Goal: Task Accomplishment & Management: Manage account settings

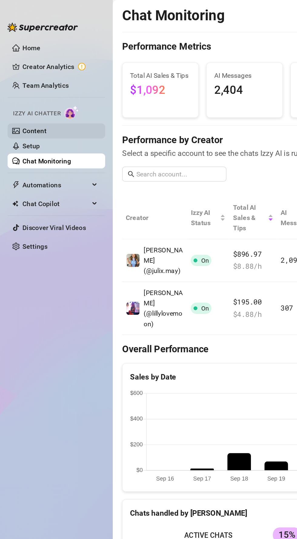
click at [25, 83] on link "Content" at bounding box center [22, 84] width 15 height 5
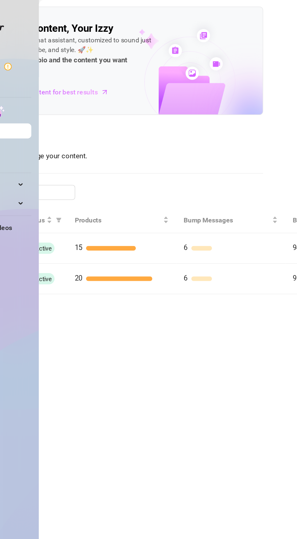
scroll to position [0, 74]
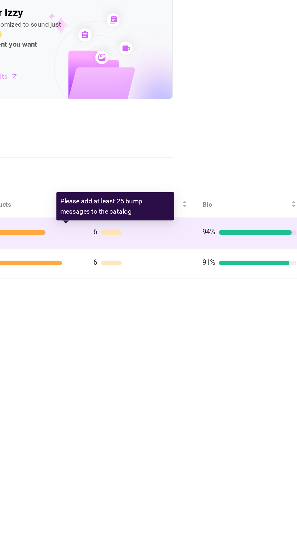
click at [184, 162] on div at bounding box center [176, 160] width 13 height 3
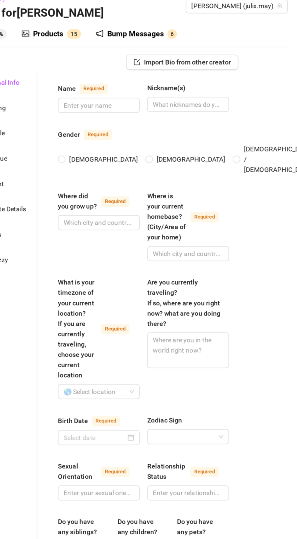
type input "[PERSON_NAME]"
type input "[DATE] oder Juls"
radio input "true"
type input "Ich bin in [GEOGRAPHIC_DATA] aufgewachsen und geboren."
type input "Ich wohne seit einigen Jahren in [GEOGRAPHIC_DATA]."
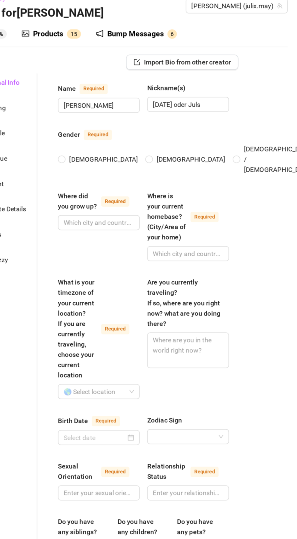
type input "[DATE]"
type input "Ich stehe auf Männer, bin daher [DEMOGRAPHIC_DATA]"
type input "Single"
type input "Nein"
type input "Ja ich habe ein Kind was 2 Jahr alt ist."
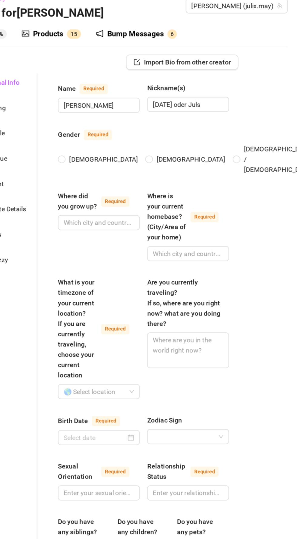
type input "Ja ein Hund Jackrussel Pinscher mix"
type input "Derzeit bin ich Vollzeit OnlyFans Model."
type input "Früher war ich Einzelhandelskauffrau und Krankenschwester."
type input "Habe mittlere Reife gemacht und dann eine Ausbildung zur Krankenschwester in [G…"
type input "Nein ich bin nicht religiös."
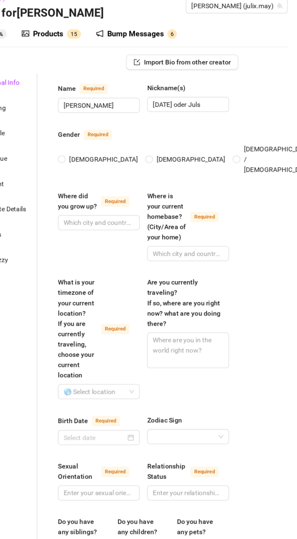
type textarea "Ich träume davon als Single Mama ein sorgenfreies leben zu führen, damit ich me…"
type textarea "Ich bin leider eine sehr verplante und tollpatschige Person. Ich bin mit meiner…"
type textarea "Ich bin sehr experimentierfreudig auch wenn ich schüchtern wirke kann ich orden…"
type textarea "Ich bin eine junge alleinerziehende Mutter mit einem 2 jährigen Sohn. Meine Sch…"
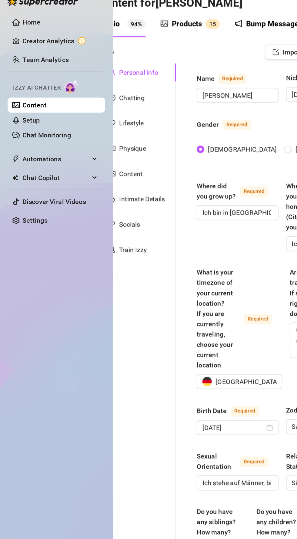
scroll to position [0, 20]
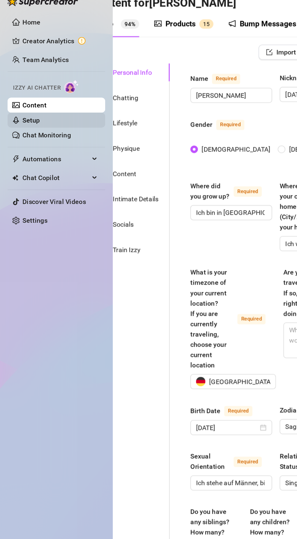
click at [17, 93] on link "Setup" at bounding box center [20, 94] width 11 height 5
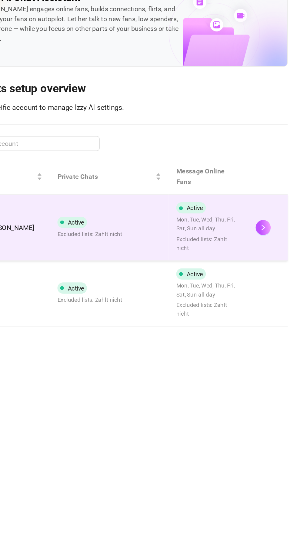
click at [219, 159] on span "Mon, Tue, Wed, Thu, Fri, Sat, Sun all day" at bounding box center [239, 165] width 41 height 12
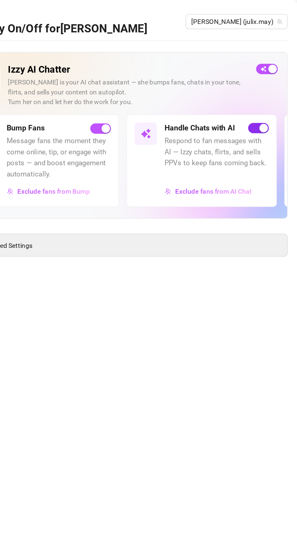
click at [270, 85] on span "button" at bounding box center [271, 82] width 13 height 7
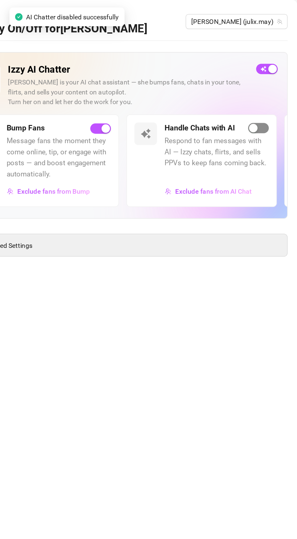
click at [272, 83] on span "button" at bounding box center [271, 82] width 13 height 7
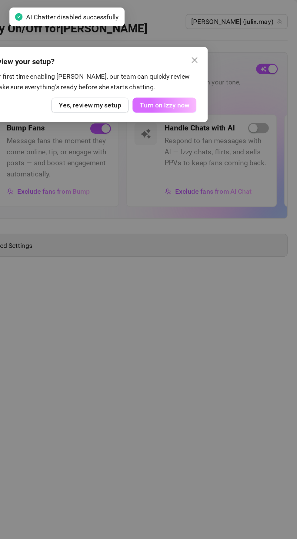
click at [208, 70] on span "Turn on Izzy now" at bounding box center [211, 67] width 32 height 5
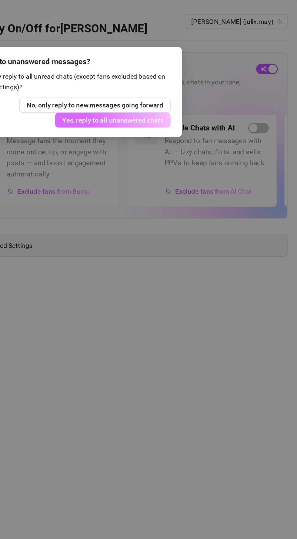
click at [211, 80] on span "Yes, reply to all unanswered chats" at bounding box center [177, 77] width 65 height 5
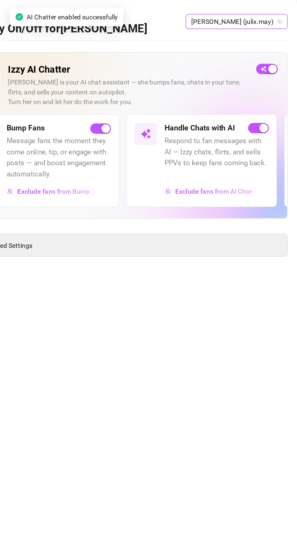
click at [256, 16] on span "[PERSON_NAME] (julix.may)" at bounding box center [258, 13] width 58 height 9
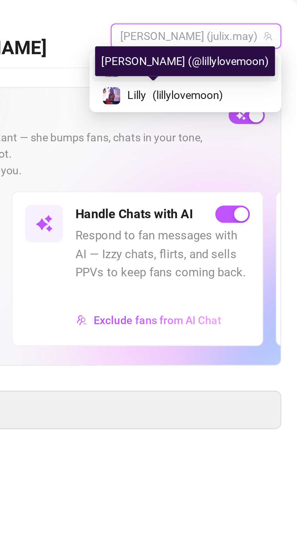
click at [229, 38] on img at bounding box center [225, 37] width 7 height 7
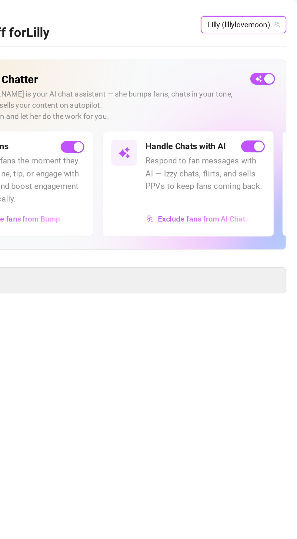
click at [211, 98] on span "Respond to fan messages with AI — Izzy chats, flirts, and sells PPVs to keep fa…" at bounding box center [244, 97] width 67 height 21
click at [268, 82] on span "button" at bounding box center [271, 82] width 13 height 7
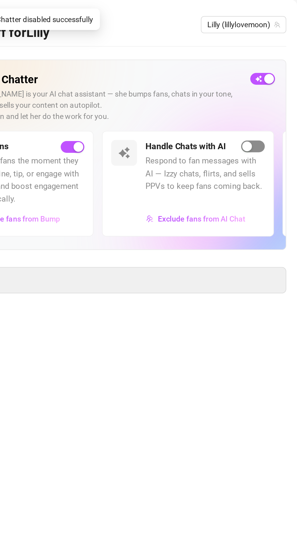
click at [273, 86] on span "button" at bounding box center [271, 82] width 13 height 7
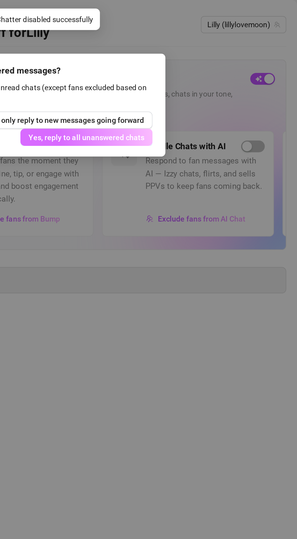
click at [183, 79] on span "Yes, reply to all unanswered chats" at bounding box center [177, 77] width 65 height 5
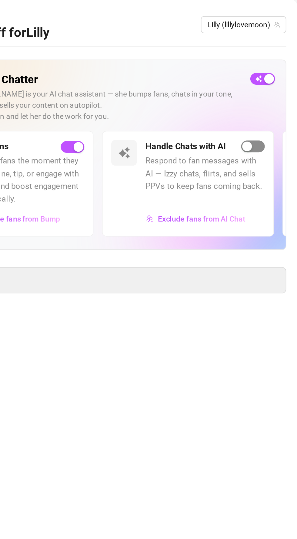
click at [276, 83] on span "button" at bounding box center [271, 82] width 13 height 7
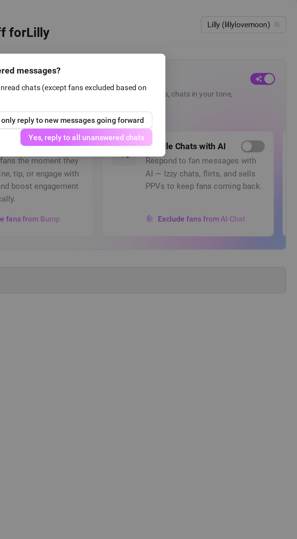
click at [177, 78] on span "Yes, reply to all unanswered chats" at bounding box center [177, 77] width 65 height 5
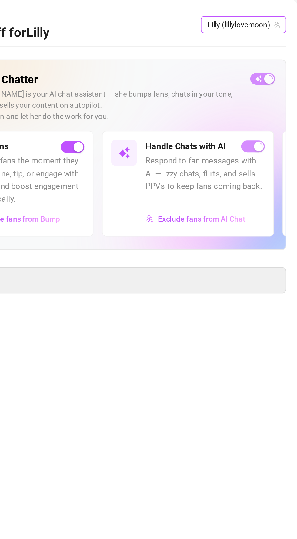
click at [287, 18] on span "Lilly (lillylovemoon)" at bounding box center [266, 13] width 41 height 9
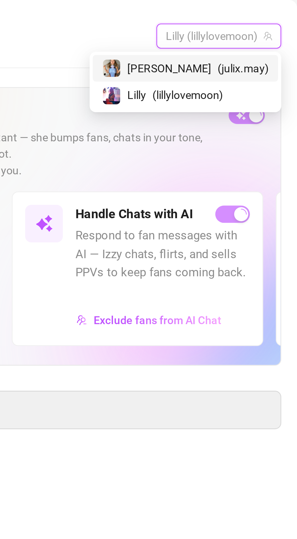
click at [249, 26] on span "[PERSON_NAME]" at bounding box center [247, 26] width 32 height 7
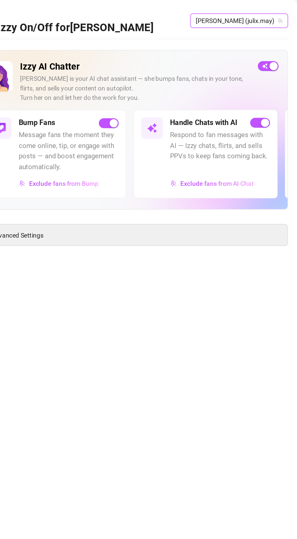
click at [278, 14] on span "[PERSON_NAME] (julix.may)" at bounding box center [258, 13] width 58 height 9
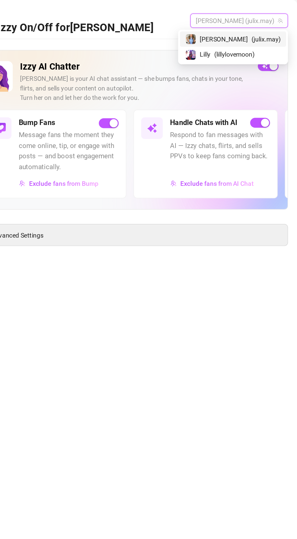
click at [229, 35] on img at bounding box center [225, 37] width 7 height 7
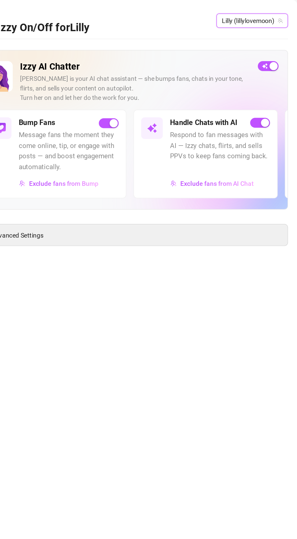
click at [224, 41] on h2 "Izzy AI Chatter" at bounding box center [187, 45] width 155 height 8
click at [285, 14] on icon "team" at bounding box center [285, 13] width 3 height 3
click at [287, 18] on span "Lilly (lillylovemoon)" at bounding box center [266, 13] width 41 height 9
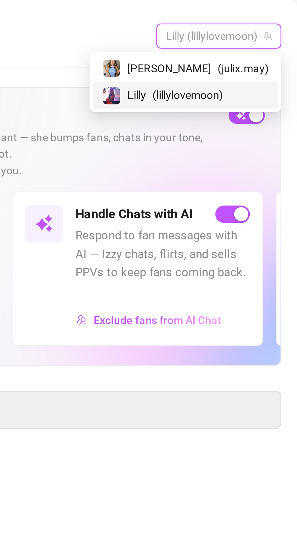
click at [248, 27] on span "[PERSON_NAME]" at bounding box center [247, 26] width 32 height 7
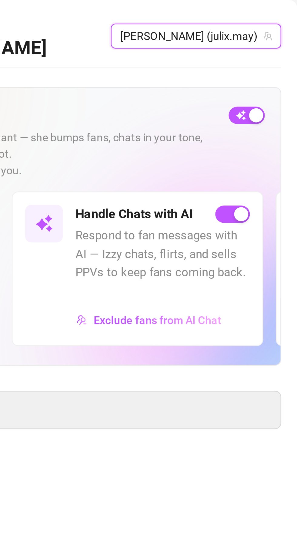
click at [207, 22] on div "Setup Turn Izzy On/Off for Julia Julia (julix.may) Julia (julix.may)" at bounding box center [185, 13] width 212 height 19
click at [287, 16] on span "[PERSON_NAME] (julix.may)" at bounding box center [258, 13] width 58 height 9
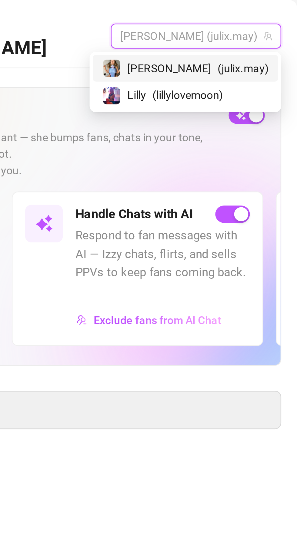
click at [239, 37] on span "Lilly" at bounding box center [234, 36] width 7 height 7
